Goal: Task Accomplishment & Management: Use online tool/utility

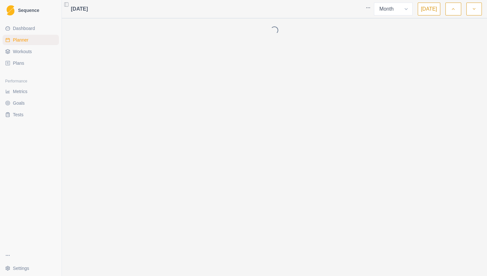
select select "week"
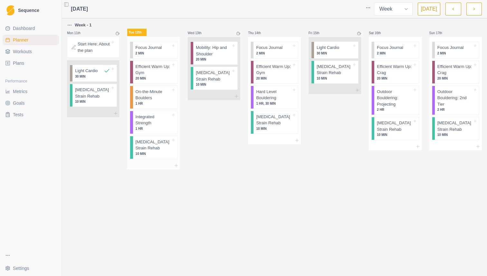
click at [160, 71] on p "Efficient Warm Up: Gym" at bounding box center [152, 69] width 35 height 13
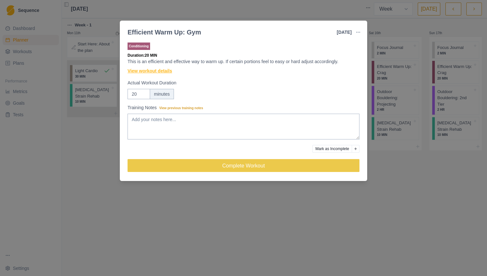
click at [161, 73] on link "View workout details" at bounding box center [149, 71] width 44 height 7
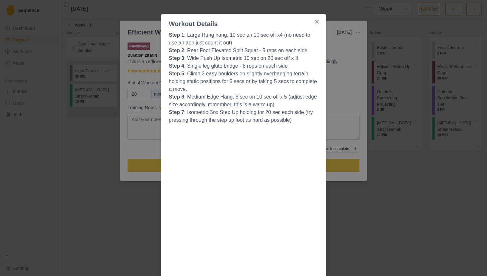
scroll to position [23, 0]
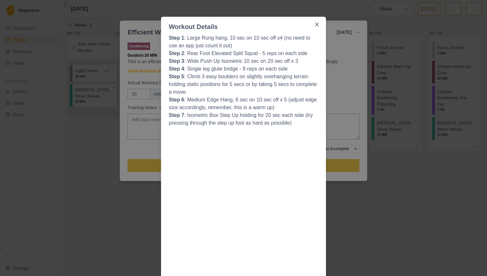
click at [147, 50] on div "Workout Details Step 1 : Large Rung hang, 10 sec on 10 sec off x4 (no need to u…" at bounding box center [243, 138] width 487 height 276
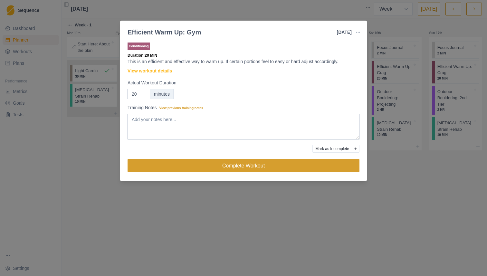
click at [255, 166] on button "Complete Workout" at bounding box center [243, 165] width 232 height 13
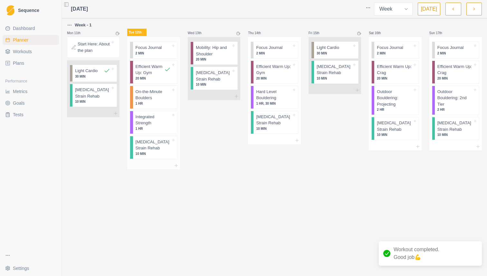
click at [164, 98] on p "On-the-Minute Boulders" at bounding box center [152, 95] width 35 height 13
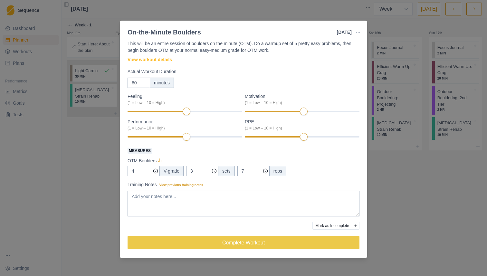
scroll to position [0, 0]
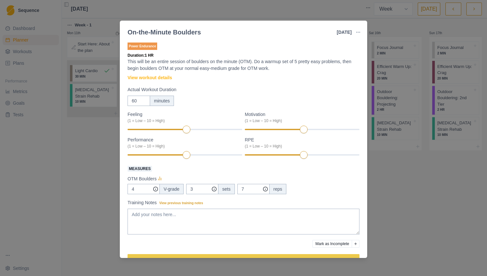
click at [389, 23] on div "On-the-Minute Boulders [DATE] Link To Goal View Workout Metrics Edit Original W…" at bounding box center [243, 138] width 487 height 276
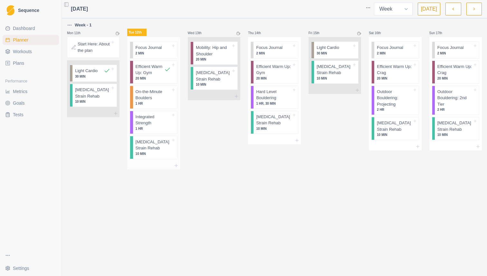
click at [157, 122] on p "Integrated Strength" at bounding box center [152, 120] width 35 height 13
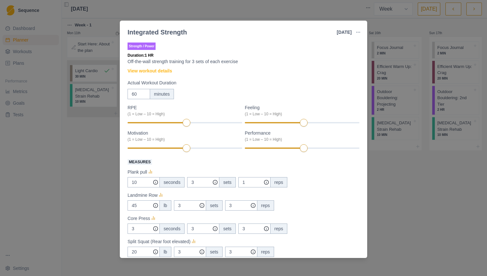
click at [164, 66] on div "Strength / Power Duration: 1 HR Off-the-wall strength training for 3 sets of ea…" at bounding box center [243, 200] width 232 height 318
click at [164, 67] on div "Strength / Power Duration: 1 HR Off-the-wall strength training for 3 sets of ea…" at bounding box center [243, 200] width 232 height 318
click at [165, 71] on link "View workout details" at bounding box center [149, 71] width 44 height 7
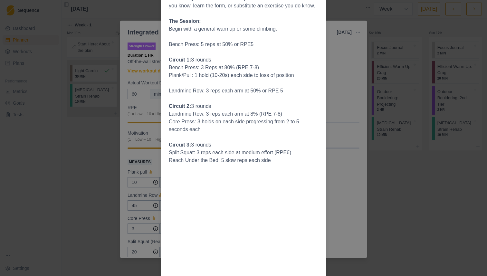
scroll to position [234, 0]
click at [350, 177] on div "Workout Details General strength training is important, as it allows us to have…" at bounding box center [243, 138] width 487 height 276
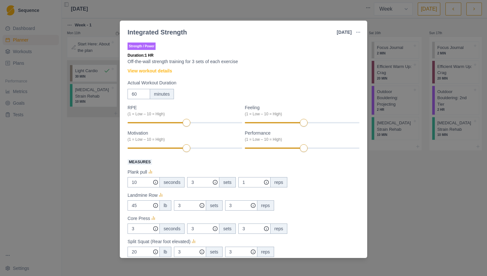
click at [83, 125] on div "Integrated Strength [DATE] Link To Goal View Workout Metrics Edit Original Work…" at bounding box center [243, 138] width 487 height 276
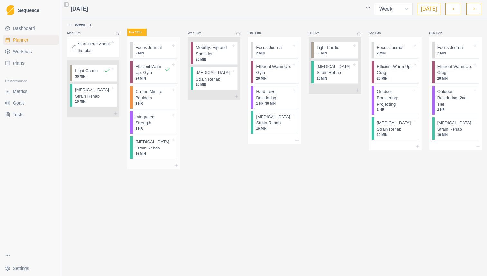
click at [160, 91] on p "On-the-Minute Boulders" at bounding box center [152, 95] width 35 height 13
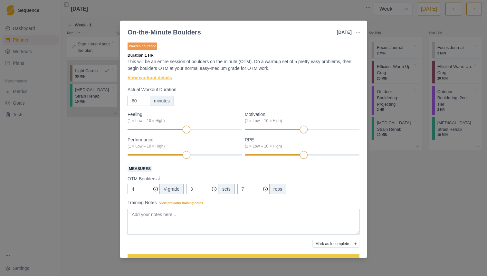
click at [169, 78] on link "View workout details" at bounding box center [149, 77] width 44 height 7
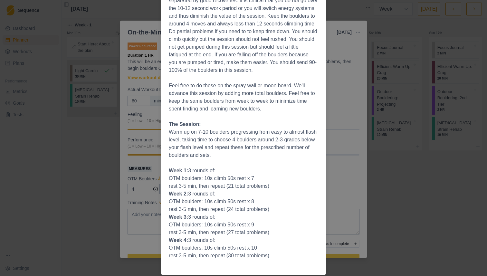
scroll to position [69, 0]
